Goal: Book appointment/travel/reservation

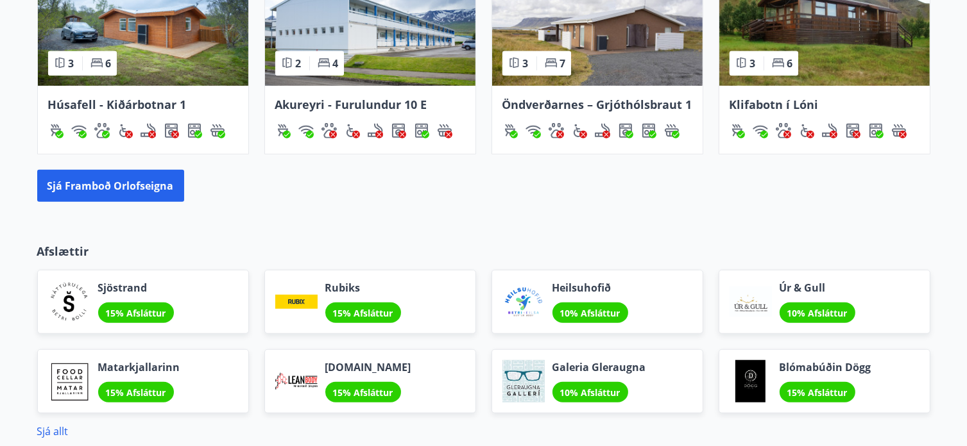
scroll to position [962, 0]
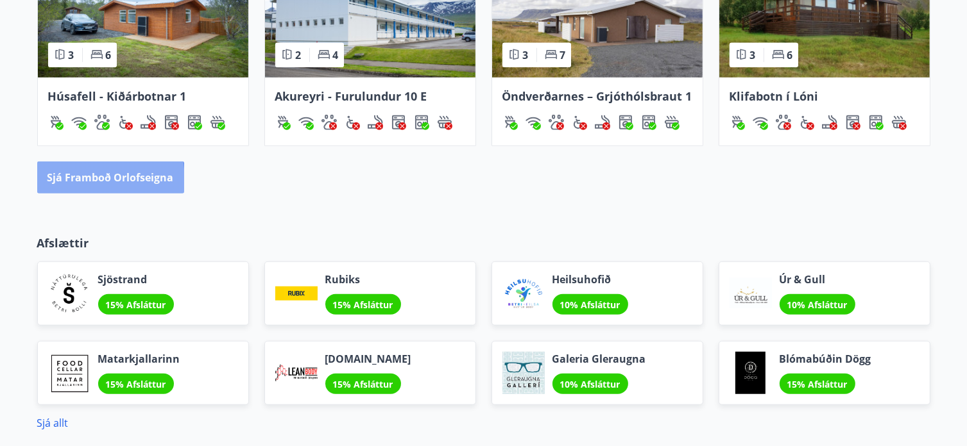
click at [77, 180] on font "Sjá framboð orlofseigna" at bounding box center [110, 178] width 126 height 14
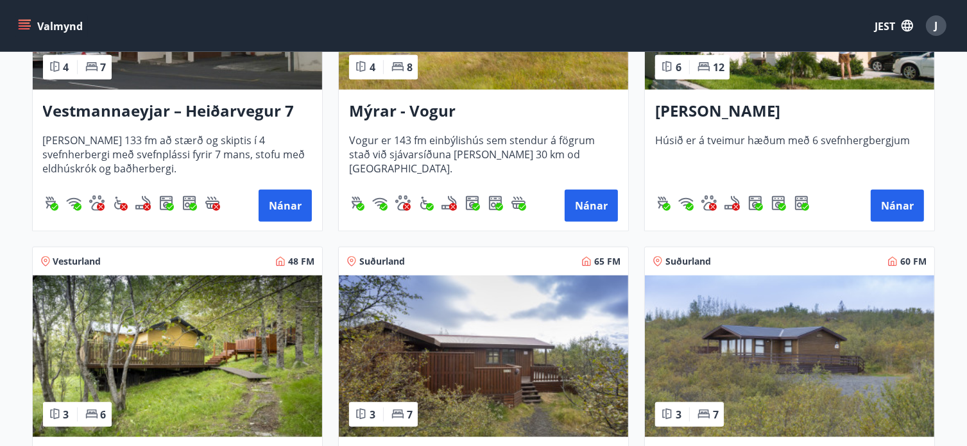
scroll to position [1475, 0]
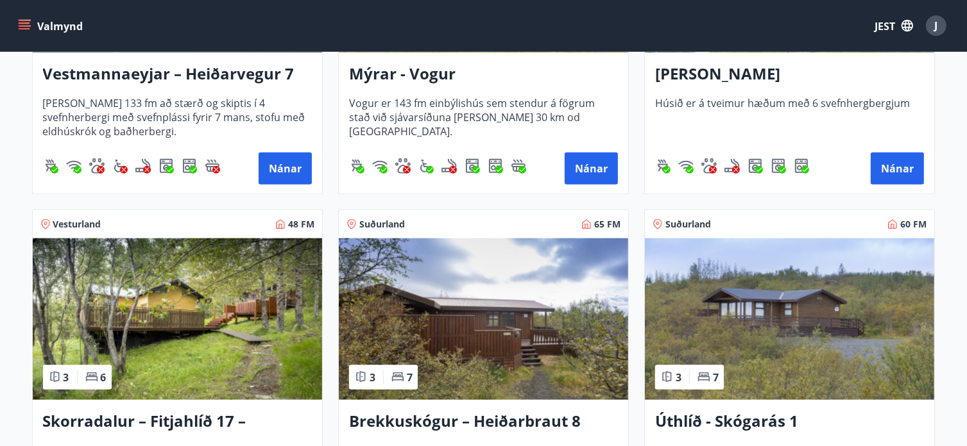
click at [417, 327] on img at bounding box center [483, 320] width 289 height 162
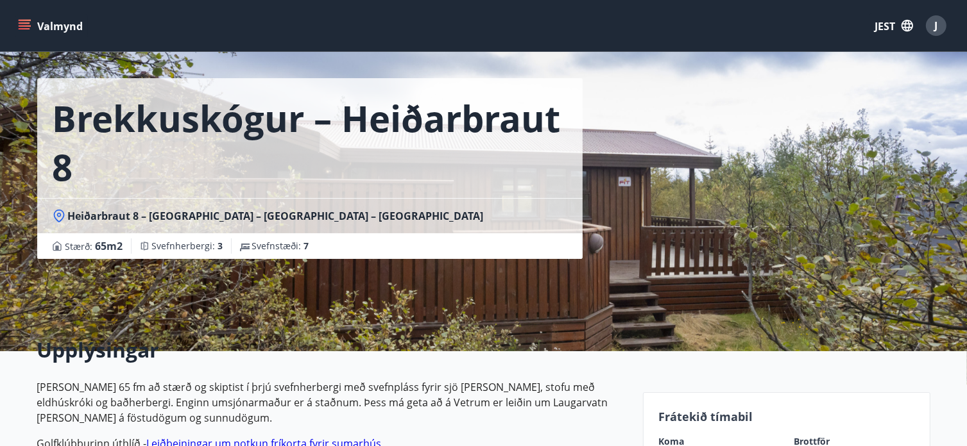
scroll to position [64, 0]
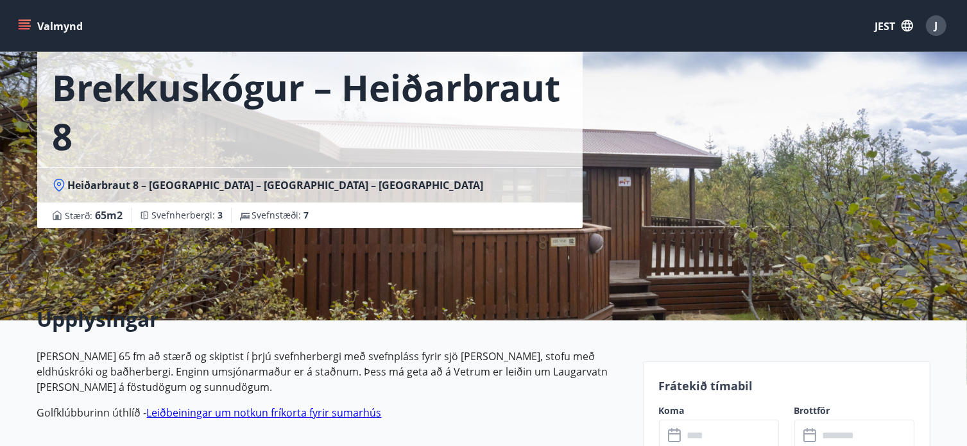
click at [666, 436] on div "​ ​" at bounding box center [719, 435] width 120 height 31
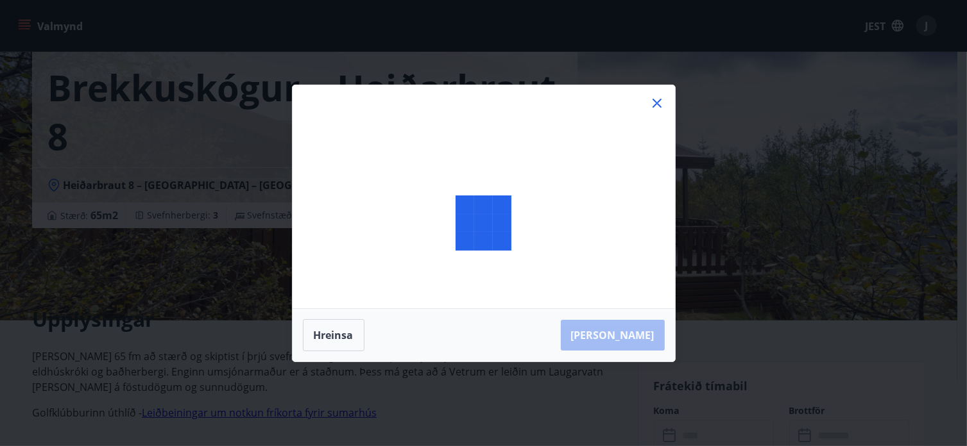
scroll to position [69, 0]
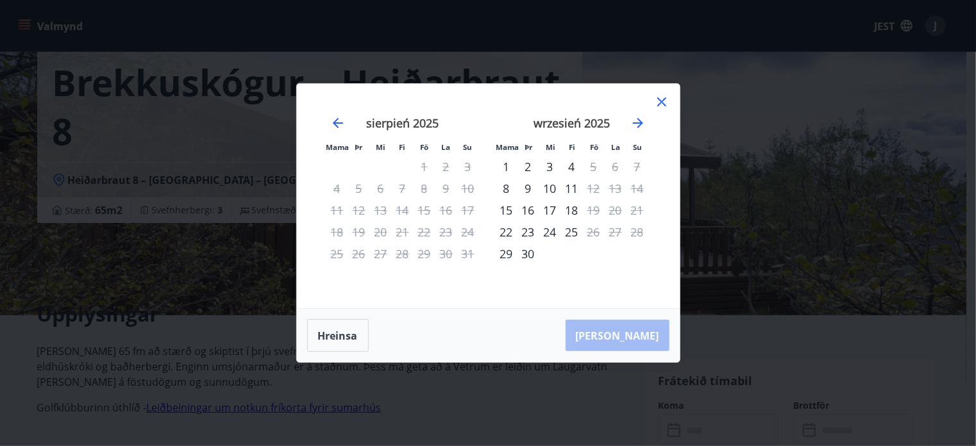
click at [662, 99] on icon at bounding box center [661, 101] width 15 height 15
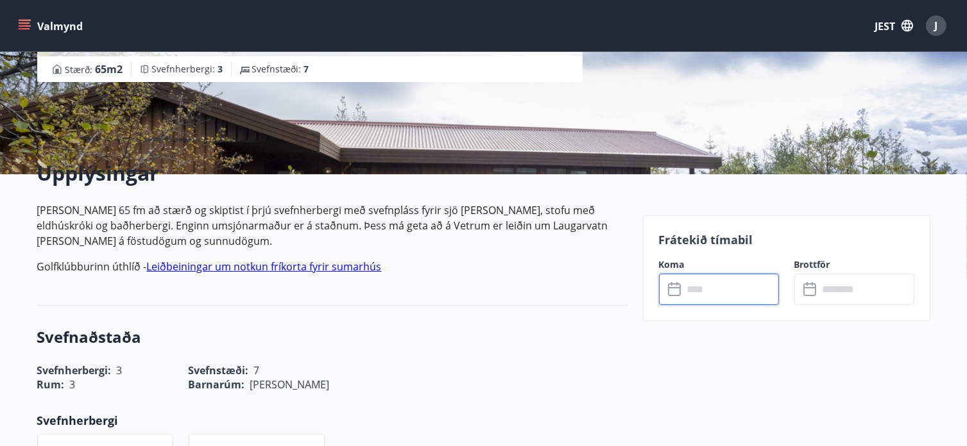
scroll to position [262, 0]
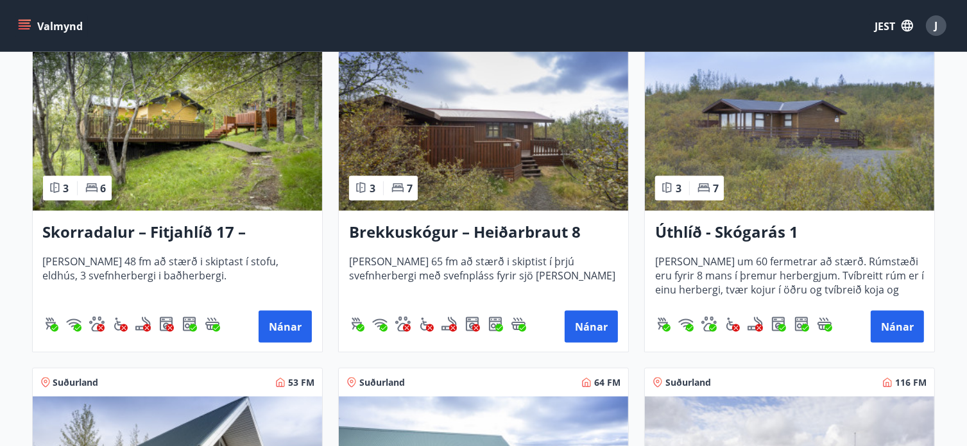
scroll to position [1684, 0]
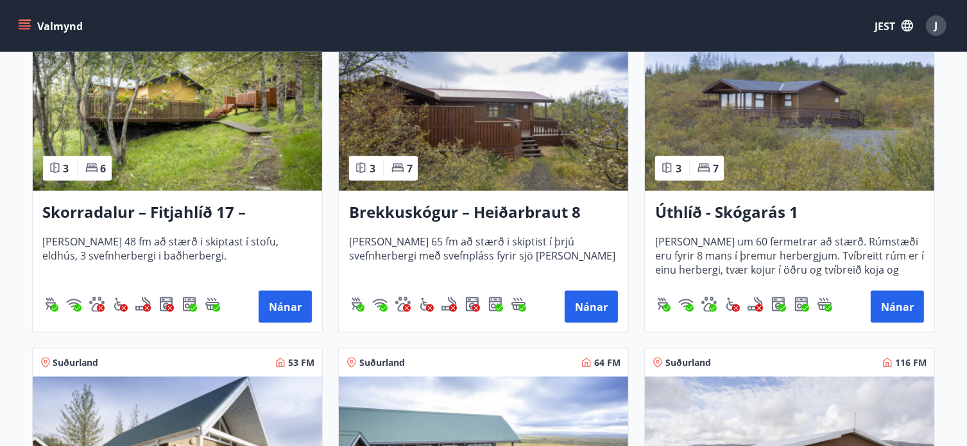
click at [805, 278] on div "[PERSON_NAME] um 60 fermetrar að stærð. Rúmstæði eru fyrir 8 mans í þremur herb…" at bounding box center [789, 258] width 269 height 46
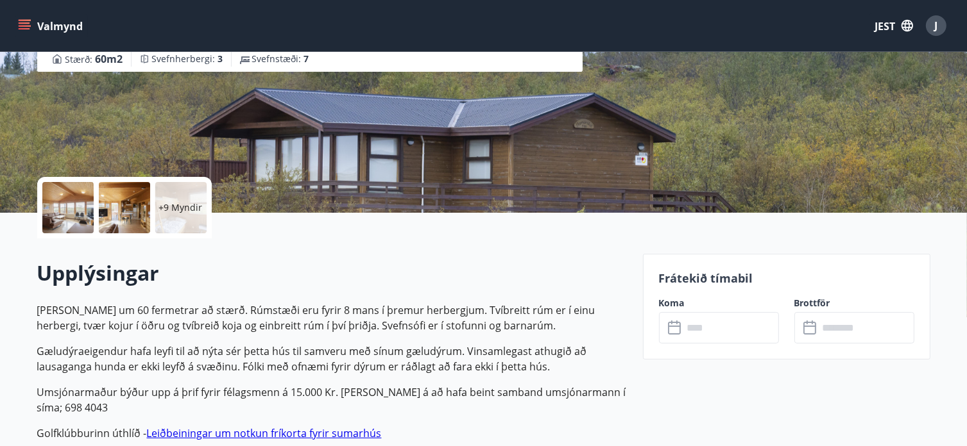
scroll to position [257, 0]
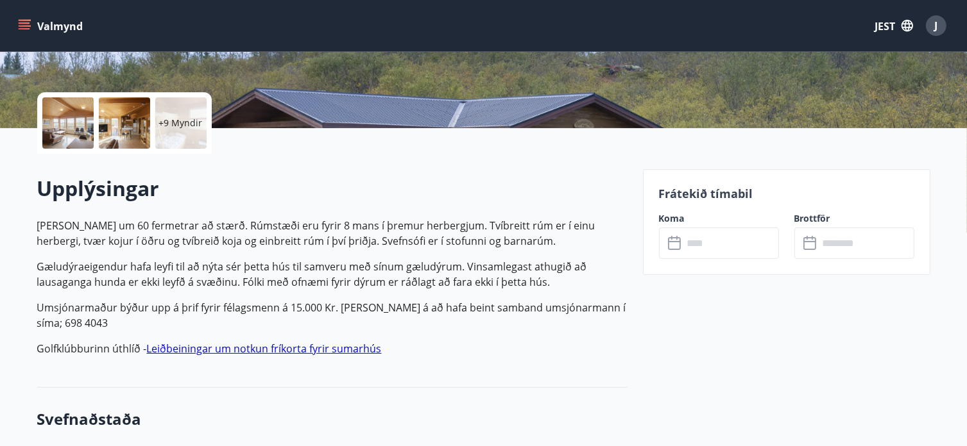
click at [670, 241] on icon at bounding box center [675, 243] width 15 height 15
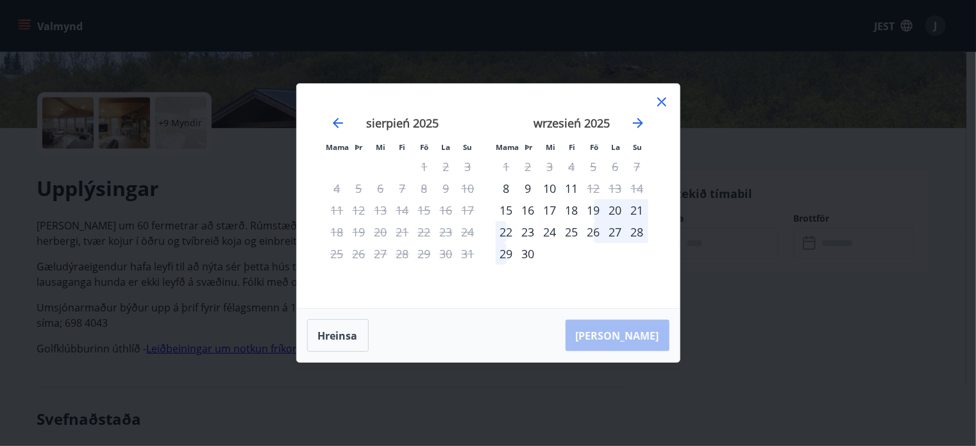
click at [573, 208] on font "18" at bounding box center [572, 210] width 13 height 15
click at [574, 208] on font "18" at bounding box center [572, 210] width 13 height 15
click at [595, 208] on div "19" at bounding box center [594, 210] width 22 height 22
click at [504, 228] on div "22" at bounding box center [507, 232] width 22 height 22
click at [645, 333] on div "[PERSON_NAME]" at bounding box center [488, 336] width 383 height 54
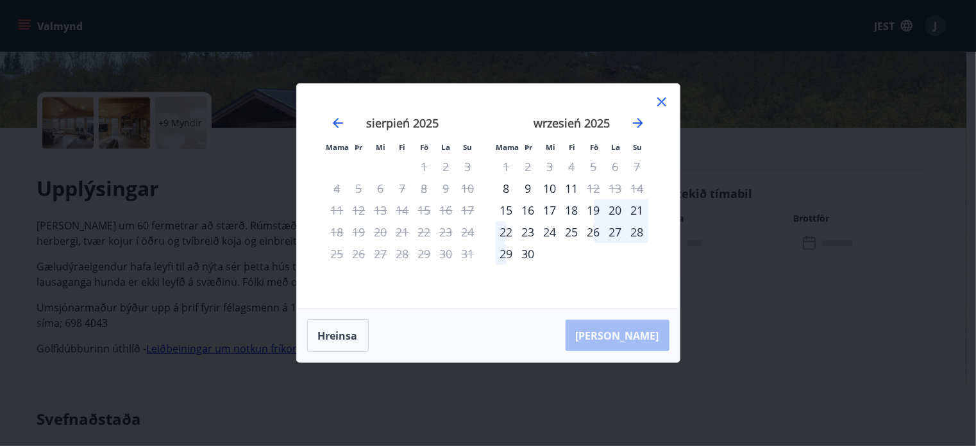
click at [573, 207] on font "18" at bounding box center [572, 210] width 13 height 15
click at [573, 209] on font "18" at bounding box center [572, 210] width 13 height 15
click at [336, 122] on icon "Przejdź wstecz, aby przejść do poprzedniego miesiąca." at bounding box center [337, 122] width 15 height 15
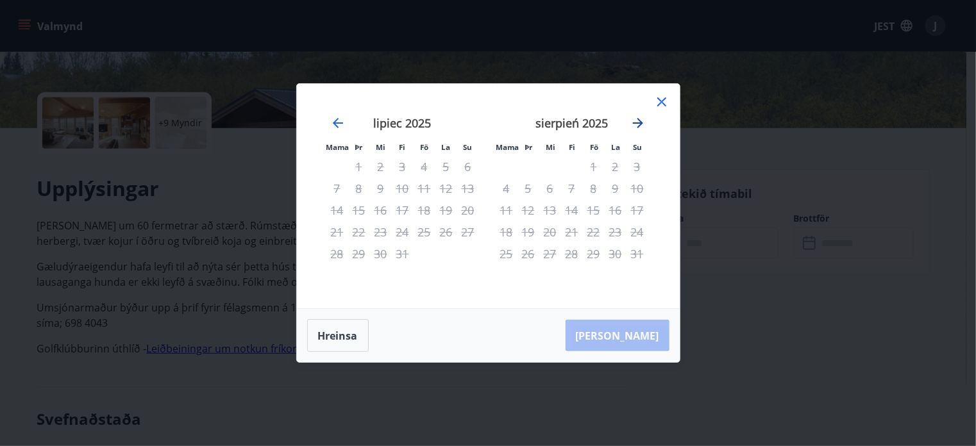
click at [639, 120] on icon "Przejdź dalej, aby przejść do następnego miesiąca." at bounding box center [638, 123] width 10 height 10
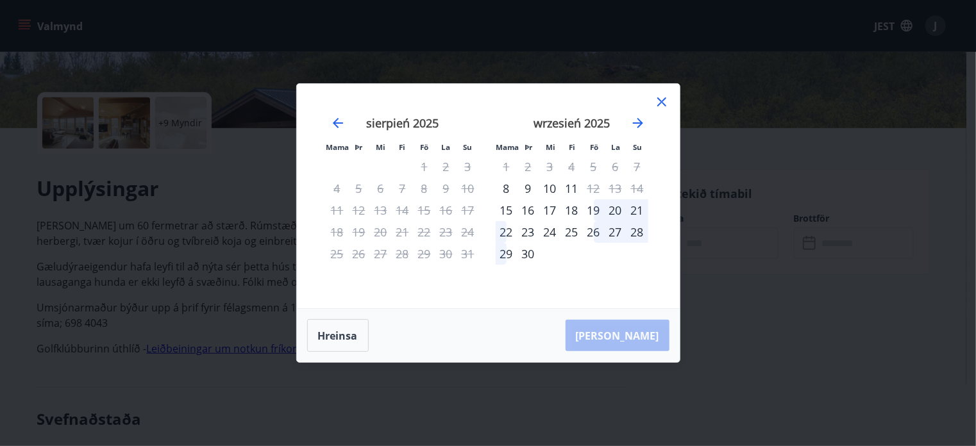
click at [593, 210] on font "19" at bounding box center [594, 210] width 13 height 15
click at [593, 209] on font "19" at bounding box center [594, 210] width 13 height 15
click at [508, 231] on font "22" at bounding box center [506, 231] width 13 height 15
click at [659, 103] on icon at bounding box center [661, 101] width 15 height 15
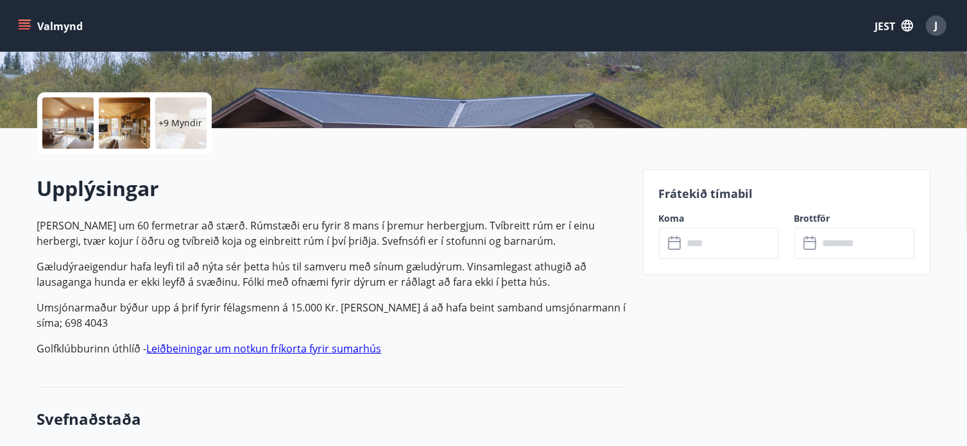
click at [809, 241] on icon at bounding box center [809, 241] width 13 height 1
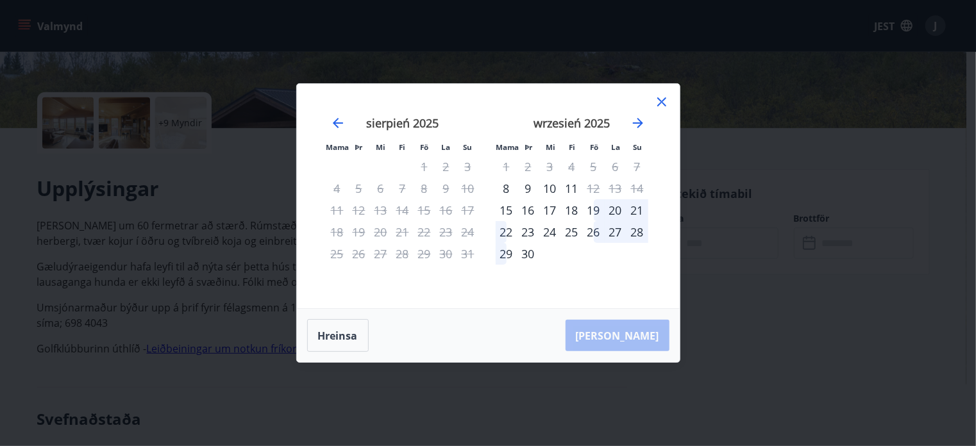
click at [595, 207] on div "19" at bounding box center [594, 210] width 22 height 22
click at [509, 228] on font "22" at bounding box center [506, 231] width 13 height 15
click at [662, 97] on icon at bounding box center [661, 101] width 15 height 15
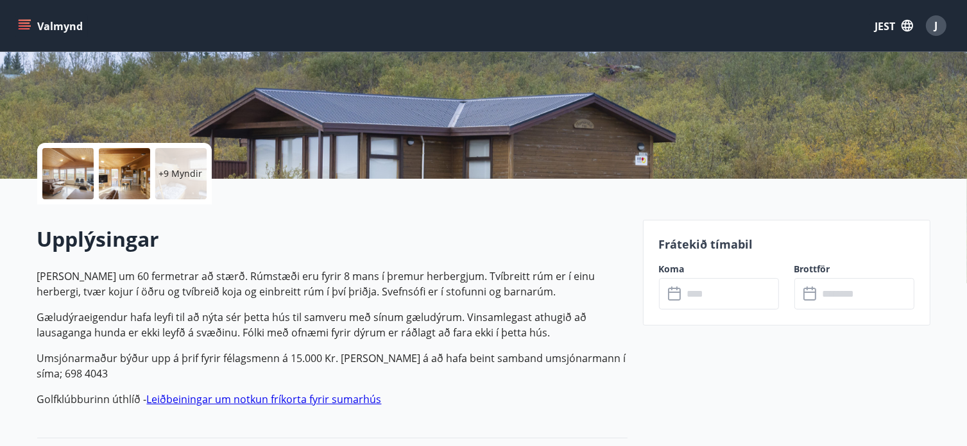
scroll to position [192, 0]
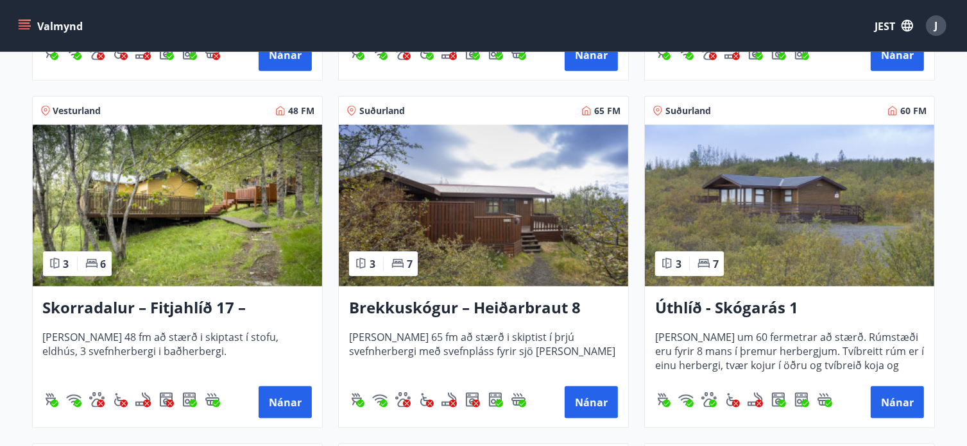
scroll to position [1604, 0]
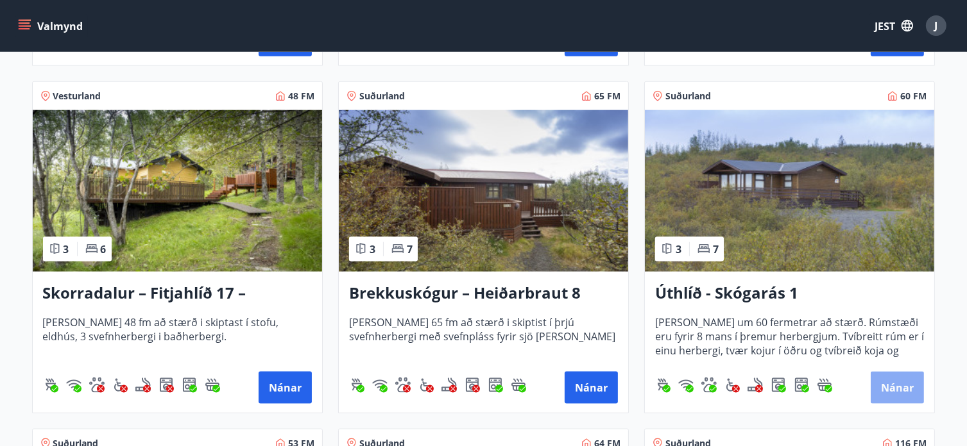
click at [885, 382] on font "Nánar" at bounding box center [897, 389] width 33 height 14
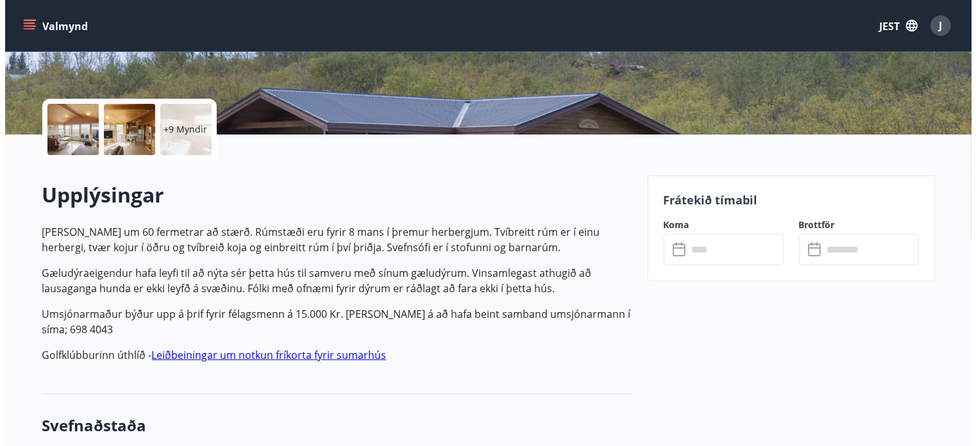
scroll to position [257, 0]
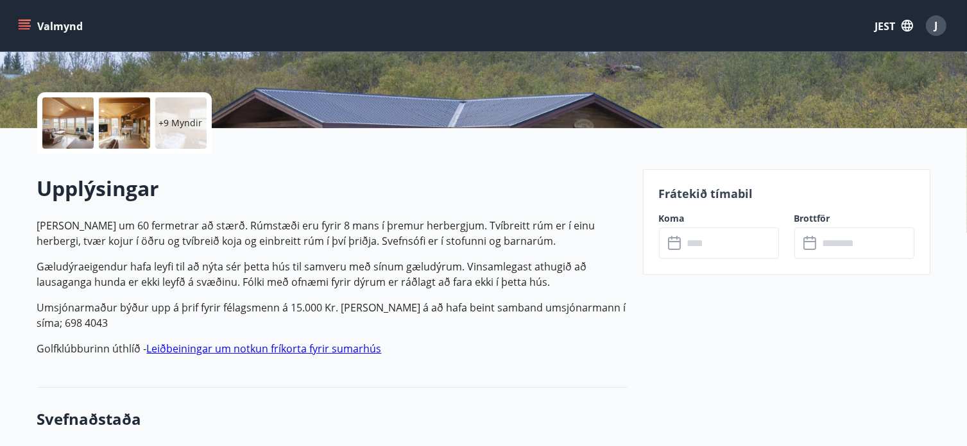
click at [691, 241] on input "text" at bounding box center [731, 243] width 96 height 31
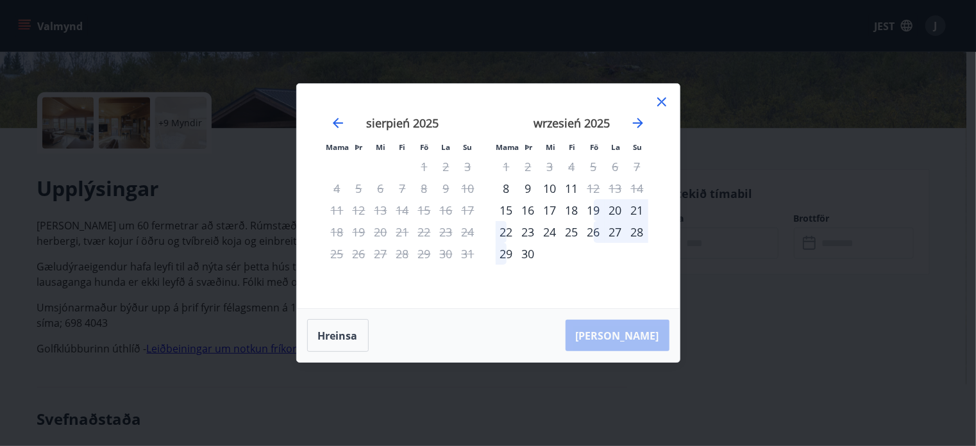
click at [595, 208] on div "19" at bounding box center [594, 210] width 22 height 22
click at [507, 228] on div "22" at bounding box center [507, 232] width 22 height 22
